Goal: Download file/media

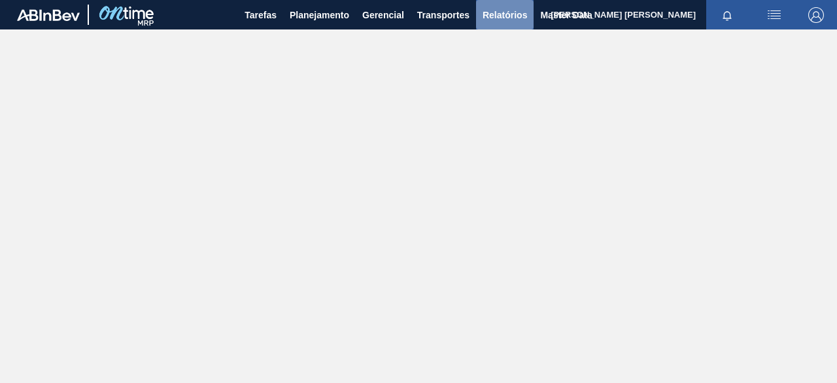
click at [493, 15] on span "Relatórios" at bounding box center [505, 15] width 44 height 16
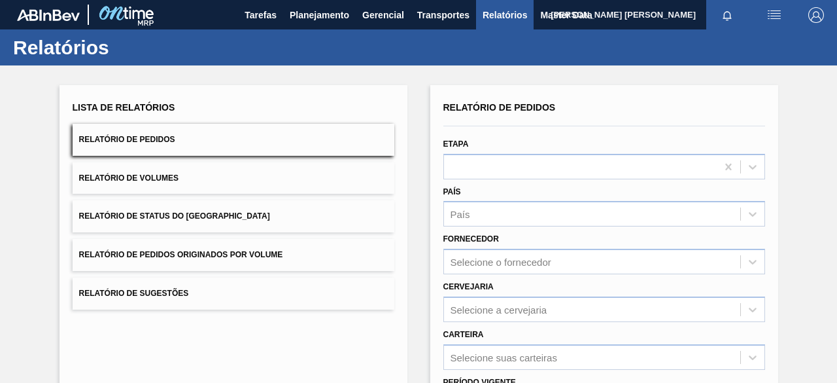
click at [277, 181] on button "Relatório de Volumes" at bounding box center [234, 178] width 322 height 32
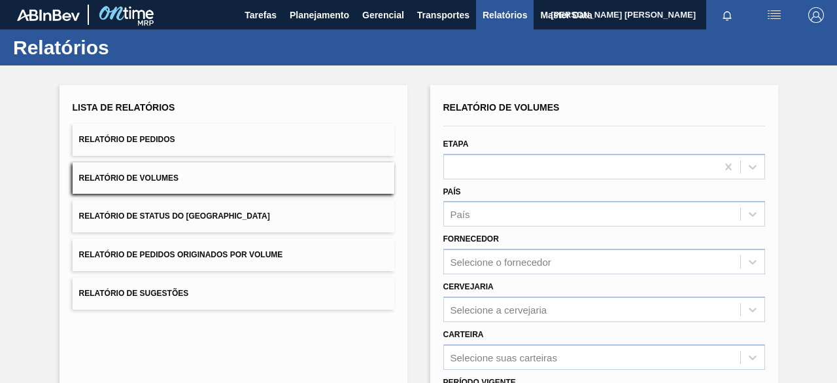
click at [266, 254] on span "Relatório de Pedidos Originados por Volume" at bounding box center [181, 254] width 204 height 9
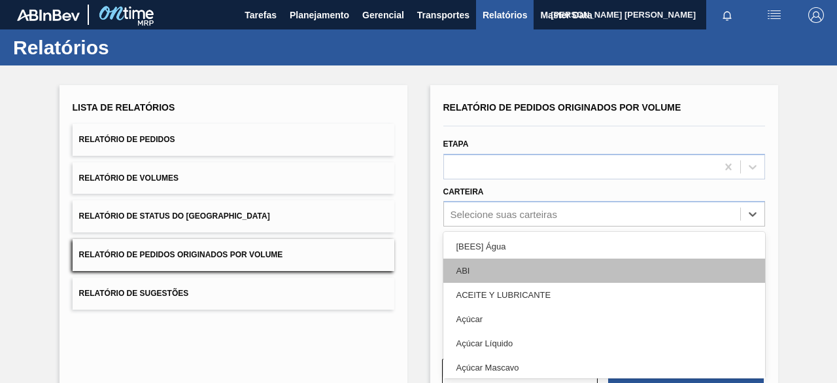
click at [509, 215] on div "option [BEES] Água focused, 1 of 101. 101 results available. Use Up and Down to…" at bounding box center [605, 214] width 322 height 26
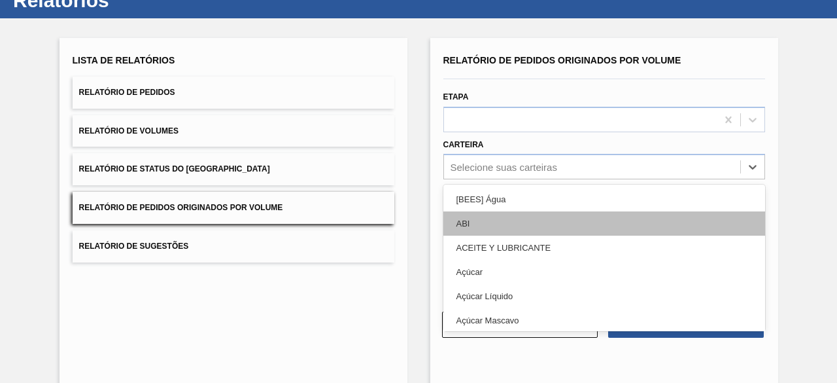
scroll to position [50, 0]
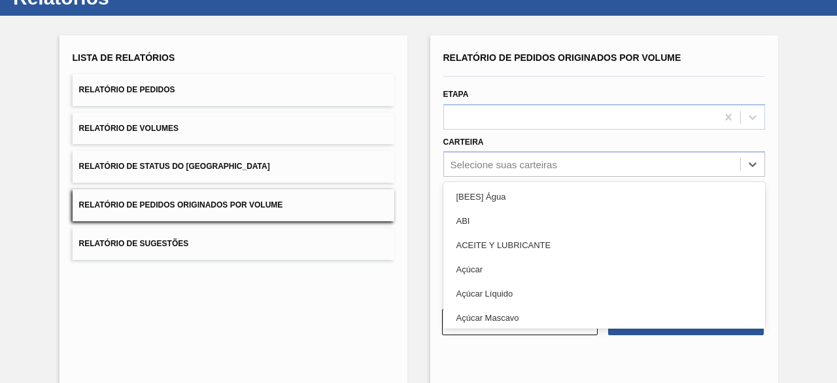
drag, startPoint x: 504, startPoint y: 262, endPoint x: 506, endPoint y: 249, distance: 14.0
click at [504, 262] on div "Açúcar" at bounding box center [605, 269] width 322 height 24
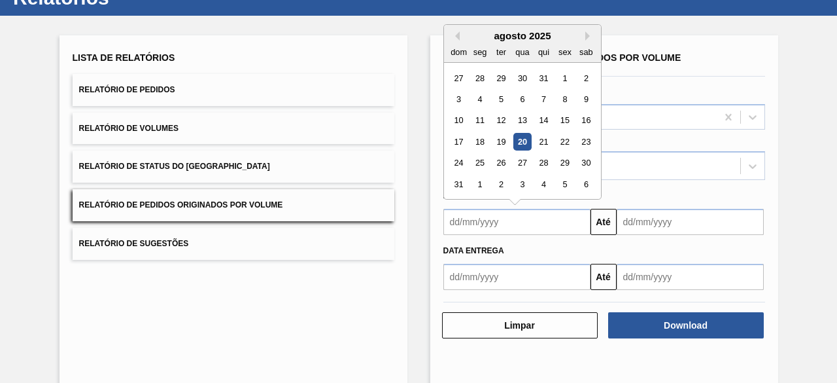
click at [512, 217] on input "text" at bounding box center [517, 222] width 147 height 26
click at [522, 138] on div "20" at bounding box center [523, 142] width 18 height 18
type input "[DATE]"
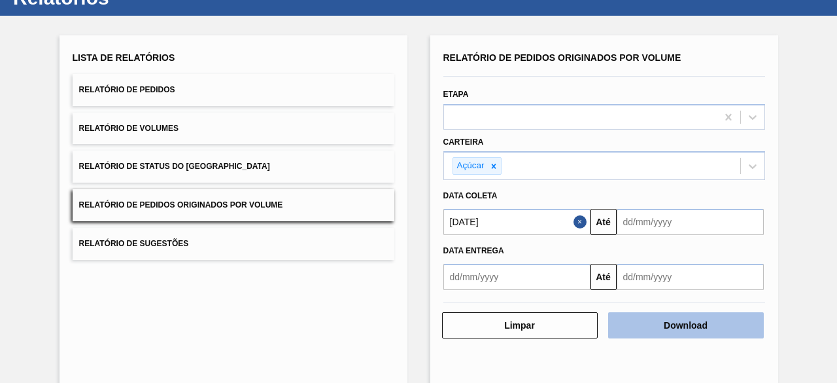
click at [657, 328] on button "Download" at bounding box center [686, 325] width 156 height 26
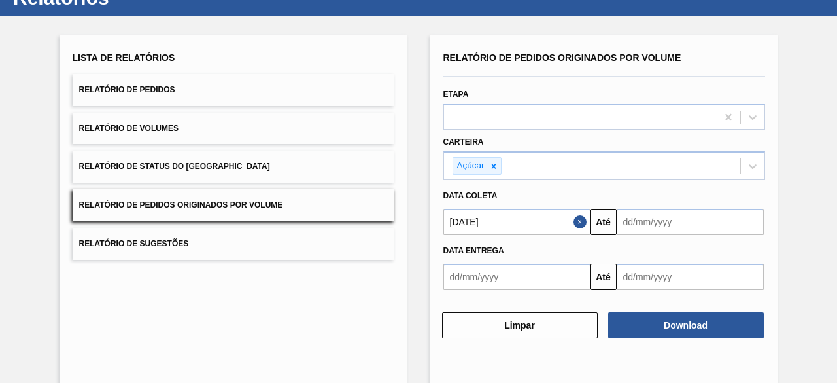
click at [579, 222] on button "Close" at bounding box center [582, 222] width 17 height 26
click at [565, 220] on input "text" at bounding box center [517, 222] width 147 height 26
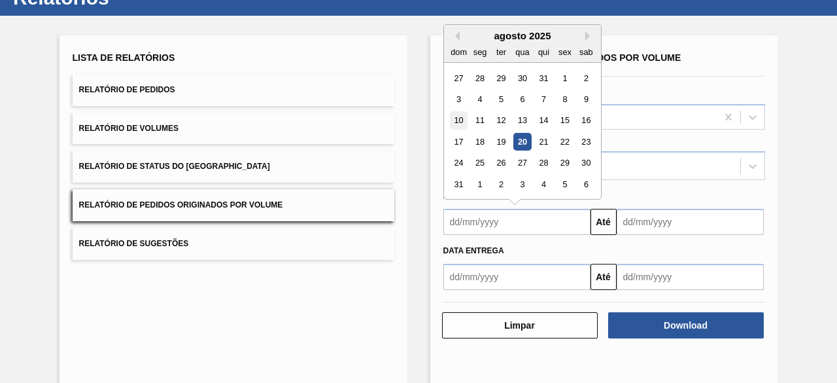
click at [456, 122] on div "10" at bounding box center [459, 121] width 18 height 18
type input "[DATE]"
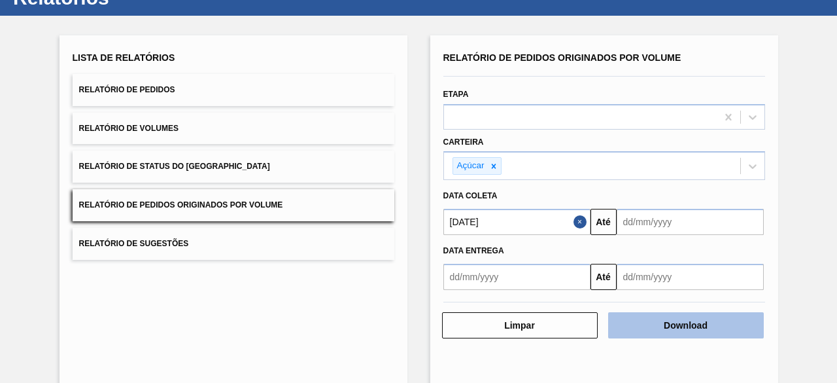
click at [696, 321] on button "Download" at bounding box center [686, 325] width 156 height 26
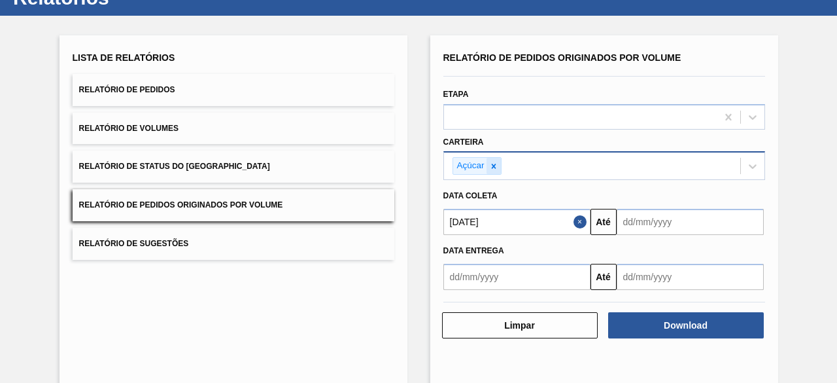
click at [495, 162] on icon at bounding box center [493, 166] width 9 height 9
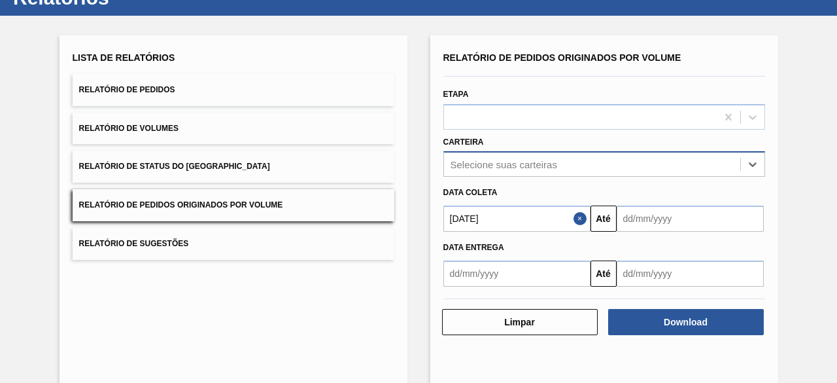
click at [578, 218] on button "Close" at bounding box center [582, 218] width 17 height 26
click at [518, 218] on input "text" at bounding box center [517, 218] width 147 height 26
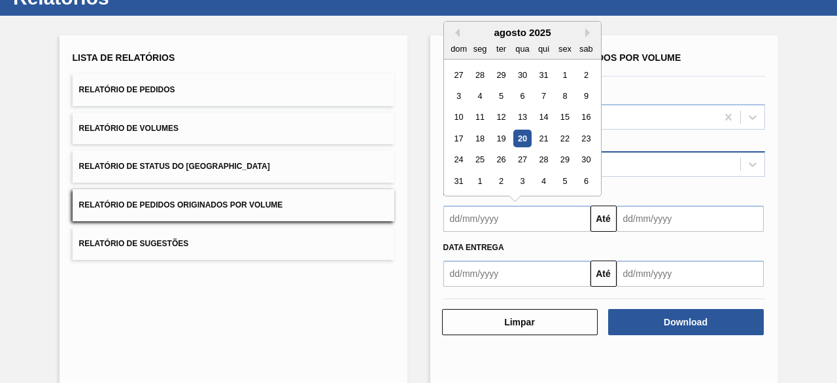
click at [518, 137] on div "20" at bounding box center [523, 139] width 18 height 18
type input "[DATE]"
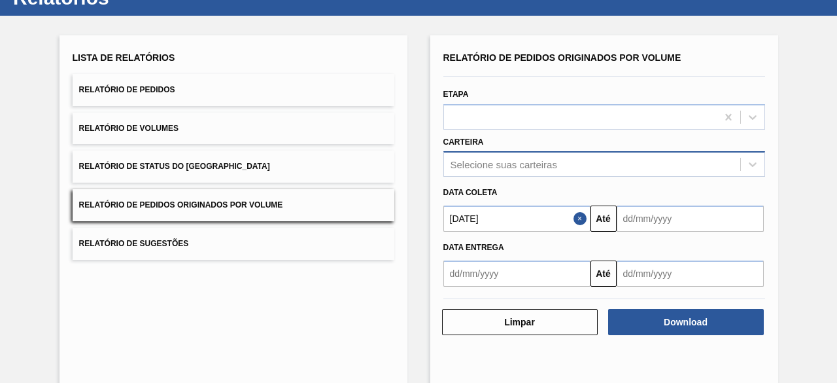
click at [512, 163] on div "Selecione suas carteiras" at bounding box center [504, 164] width 107 height 11
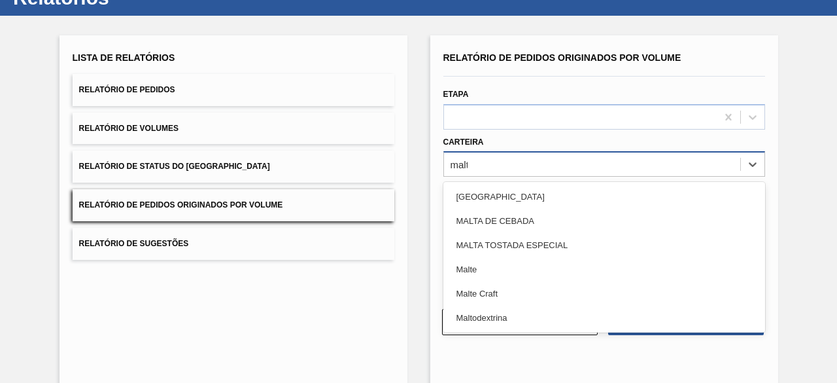
type input "malte"
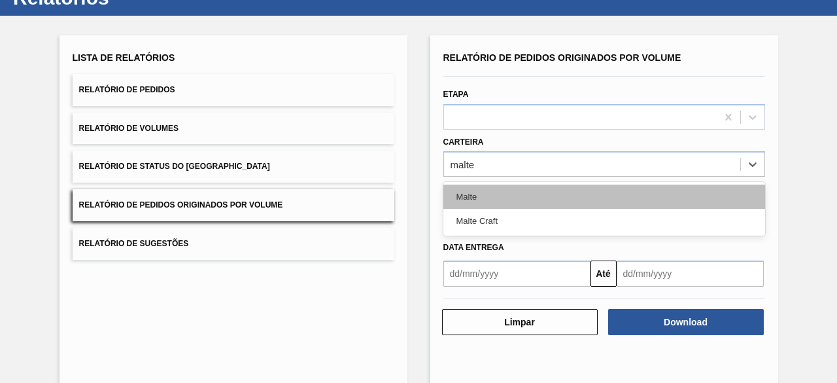
click at [524, 192] on div "Malte" at bounding box center [605, 196] width 322 height 24
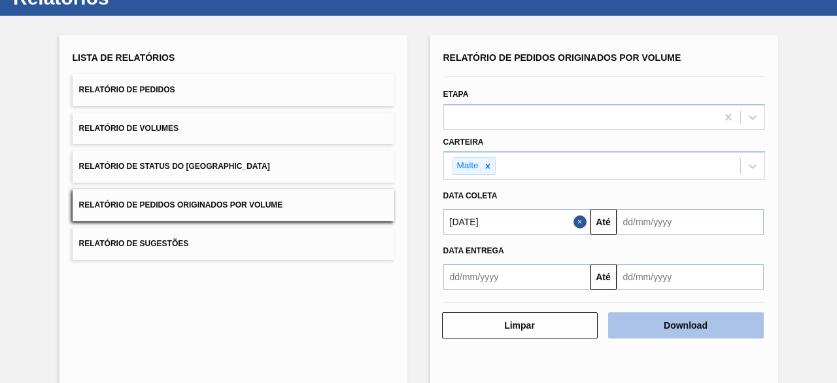
click at [648, 326] on button "Download" at bounding box center [686, 325] width 156 height 26
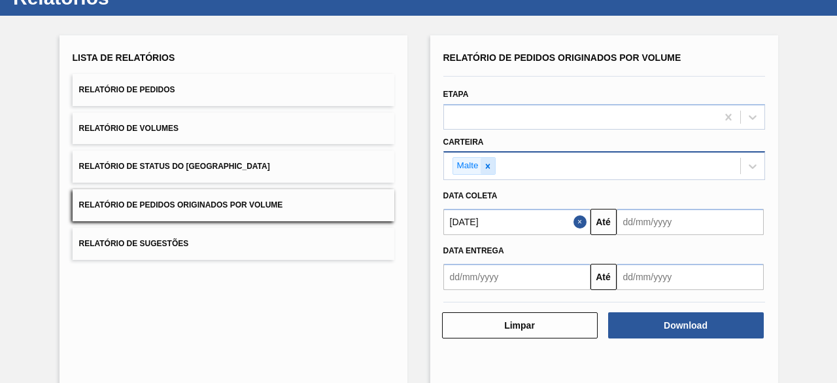
click at [485, 162] on icon at bounding box center [487, 166] width 9 height 9
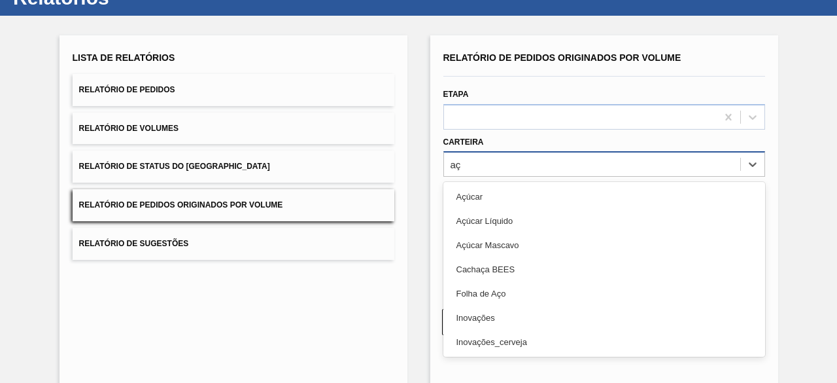
type input "a"
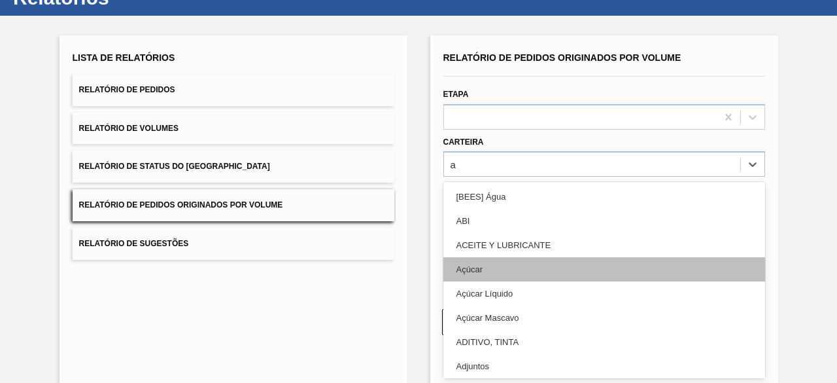
click at [466, 266] on div "Açúcar" at bounding box center [605, 269] width 322 height 24
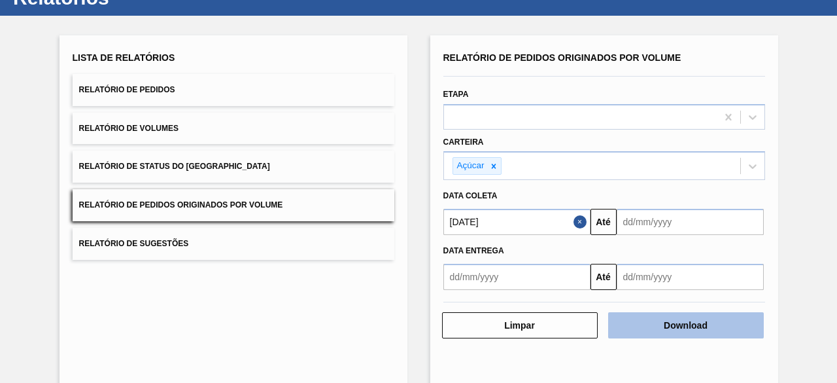
click at [720, 323] on button "Download" at bounding box center [686, 325] width 156 height 26
